Goal: Task Accomplishment & Management: Manage account settings

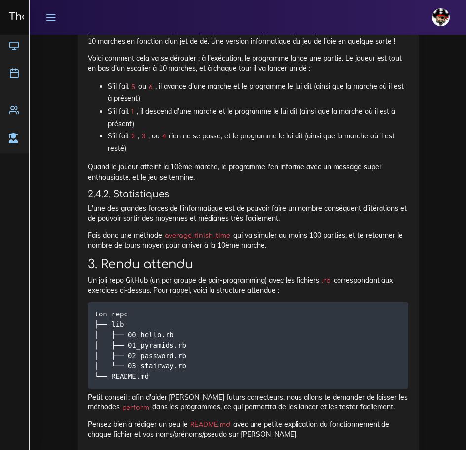
scroll to position [2077, 0]
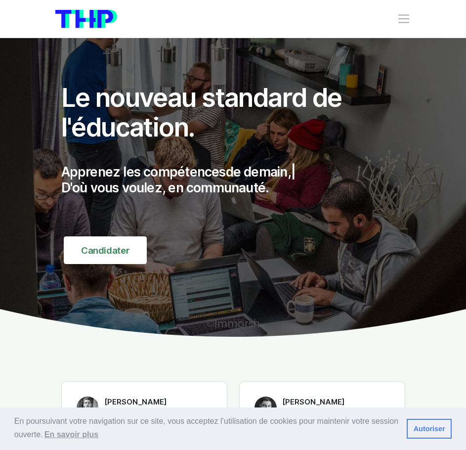
click at [401, 11] on div "Nos parcours Tous nos parcours index Découvrez votre futur arbre de compétences…" at bounding box center [233, 18] width 356 height 23
click at [404, 20] on span "Toggle navigation" at bounding box center [404, 19] width 14 height 14
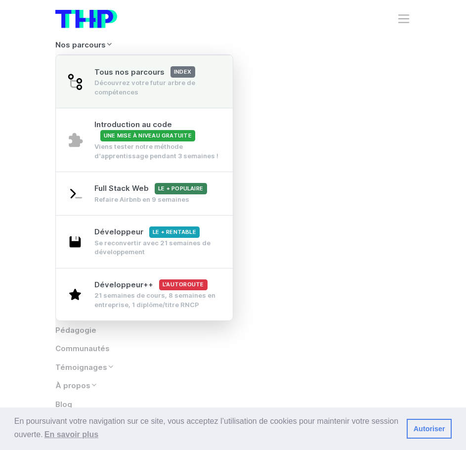
click at [105, 80] on div "Découvrez votre futur arbre de compétences" at bounding box center [157, 87] width 127 height 19
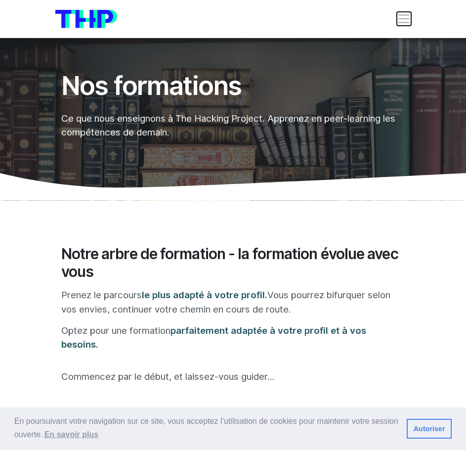
click at [399, 18] on span "Toggle navigation" at bounding box center [404, 19] width 14 height 14
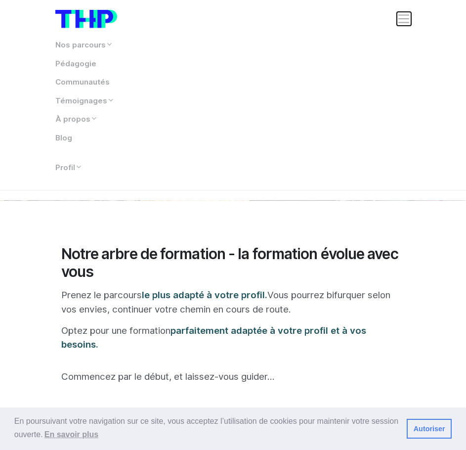
click at [401, 18] on span "Toggle navigation" at bounding box center [404, 19] width 14 height 14
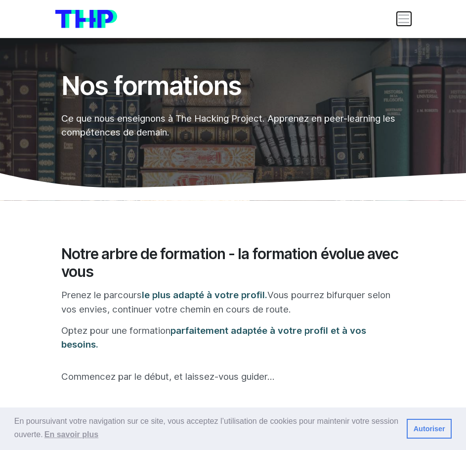
click at [403, 25] on span "Toggle navigation" at bounding box center [404, 19] width 14 height 14
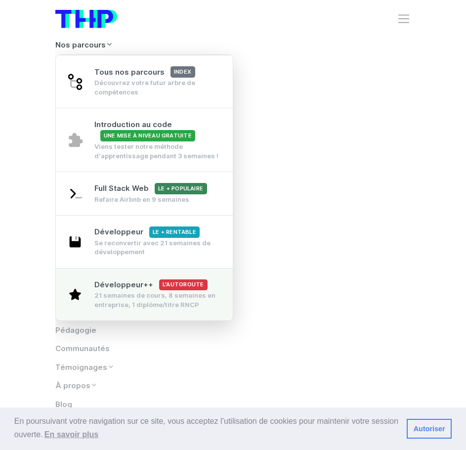
scroll to position [148, 0]
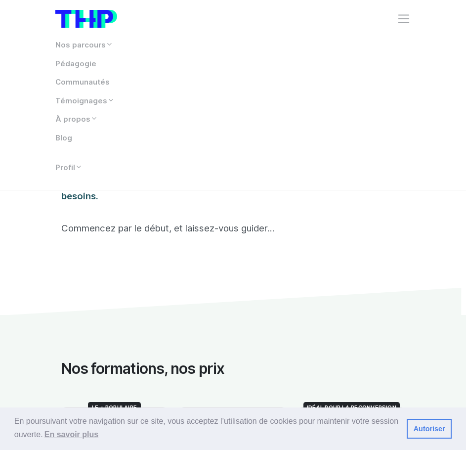
click at [426, 428] on link "Autoriser" at bounding box center [429, 429] width 45 height 20
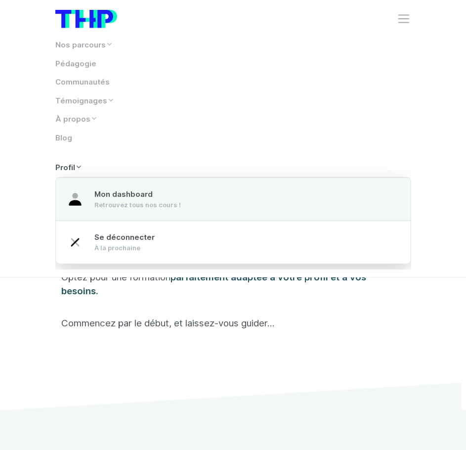
scroll to position [49, 0]
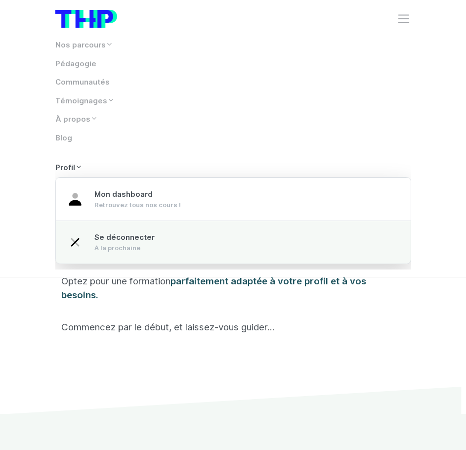
click at [143, 249] on div "À la prochaine" at bounding box center [124, 247] width 60 height 9
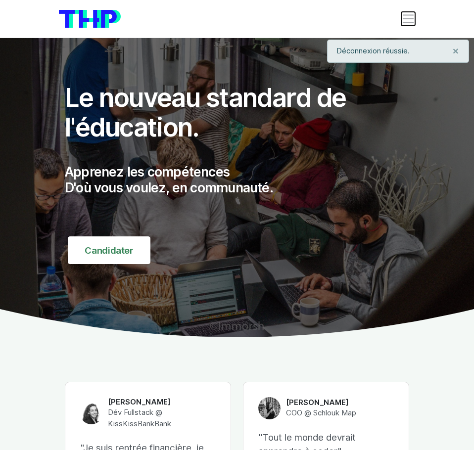
click at [403, 17] on span "Toggle navigation" at bounding box center [408, 19] width 14 height 14
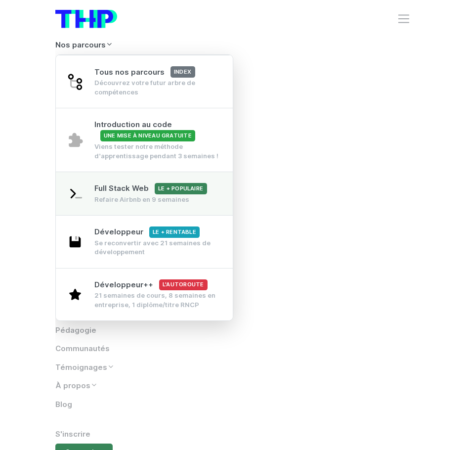
scroll to position [247, 0]
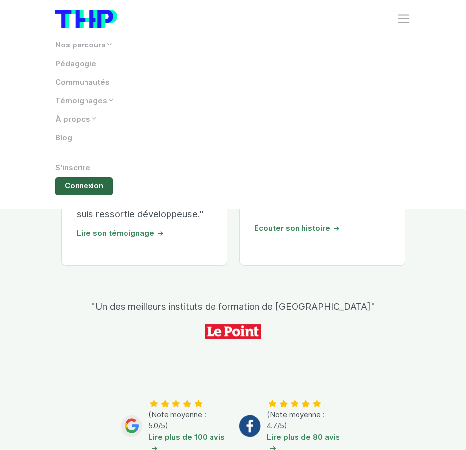
click at [83, 181] on link "Connexion" at bounding box center [84, 186] width 58 height 19
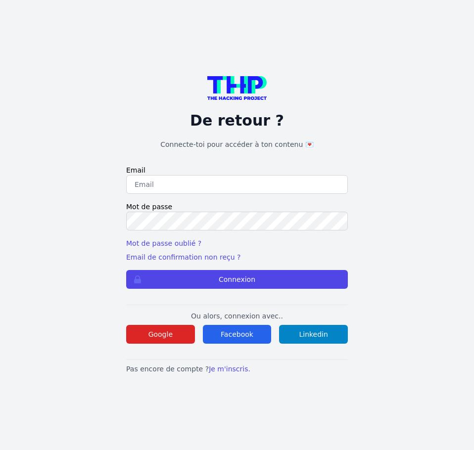
click at [172, 186] on input "email" at bounding box center [237, 184] width 222 height 19
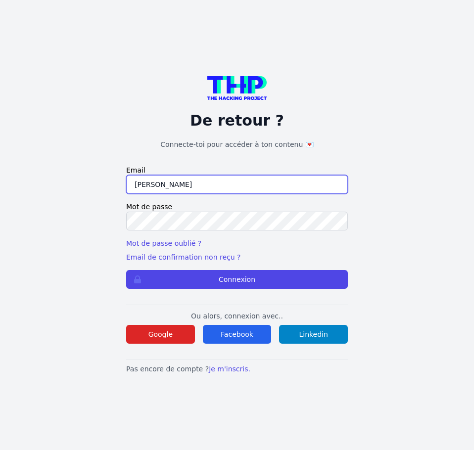
type input "lucas.mrda@outlook.fr"
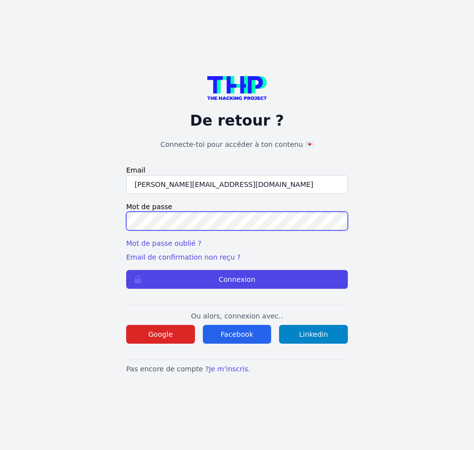
click at [126, 270] on button "Connexion" at bounding box center [237, 279] width 222 height 19
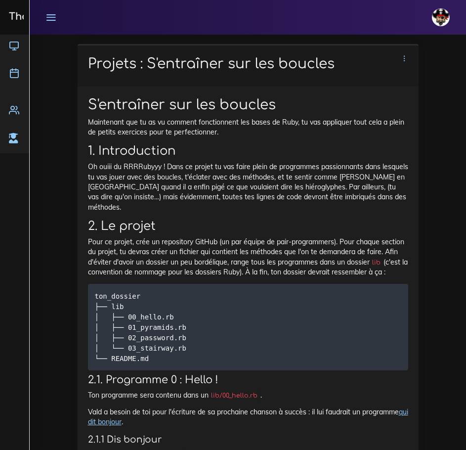
scroll to position [544, 0]
